Goal: Task Accomplishment & Management: Complete application form

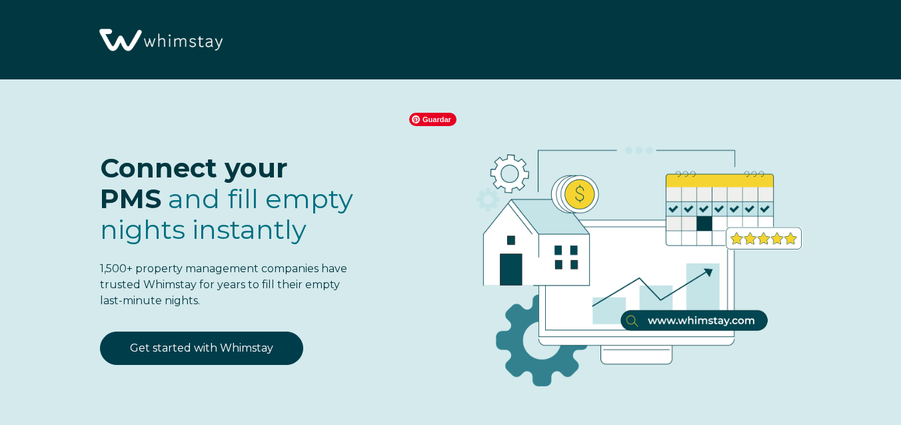
select select "ES"
select select "Standard"
click at [202, 49] on img at bounding box center [159, 41] width 133 height 68
click at [189, 36] on img at bounding box center [159, 41] width 133 height 68
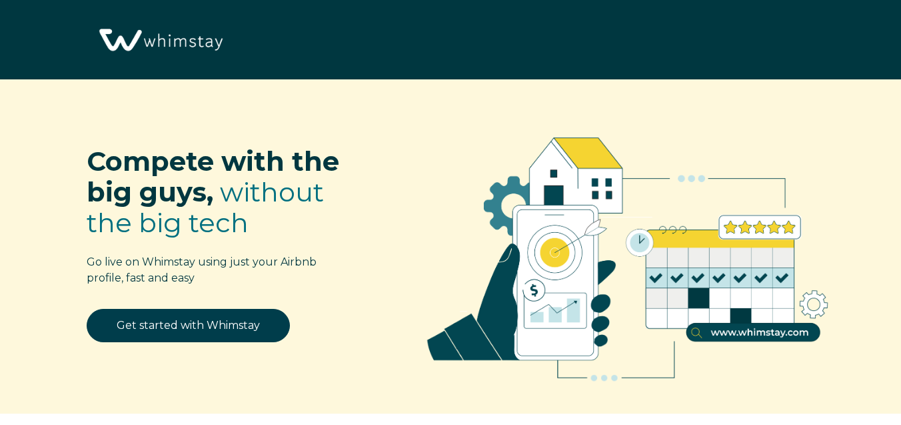
select select "ES"
